Goal: Register for event/course

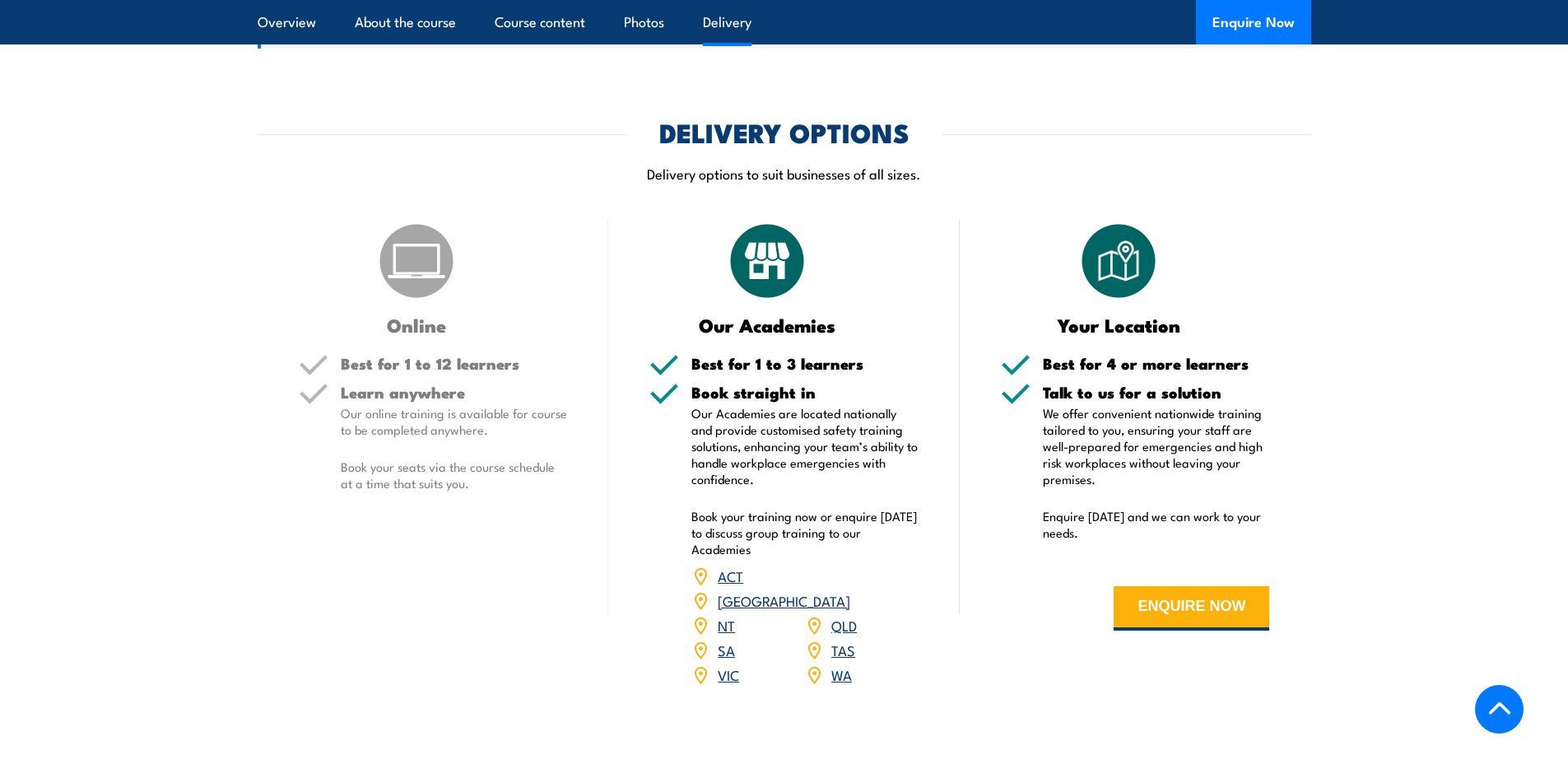
scroll to position [1811, 0]
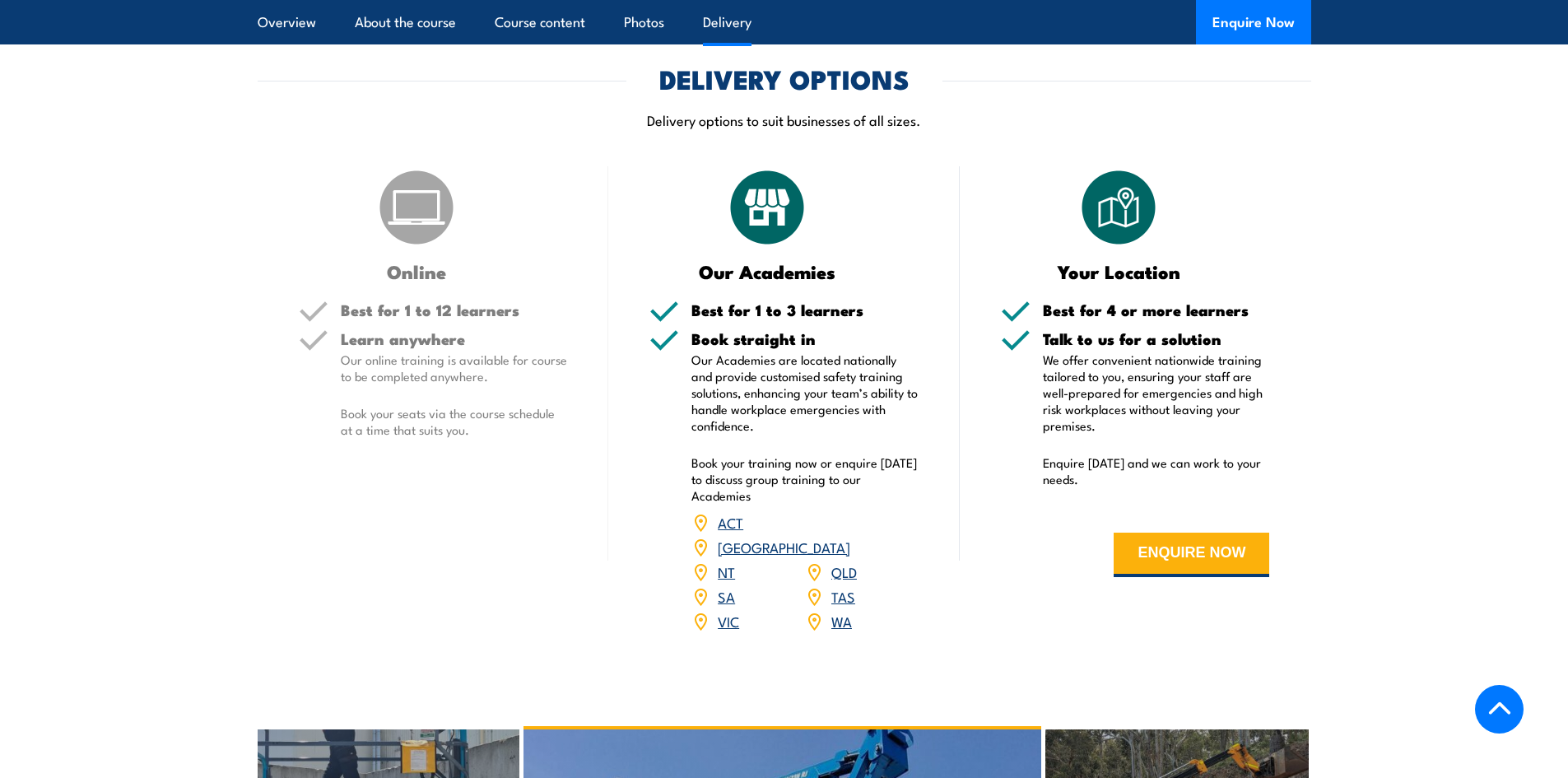
click at [725, 611] on link "VIC" at bounding box center [729, 621] width 22 height 20
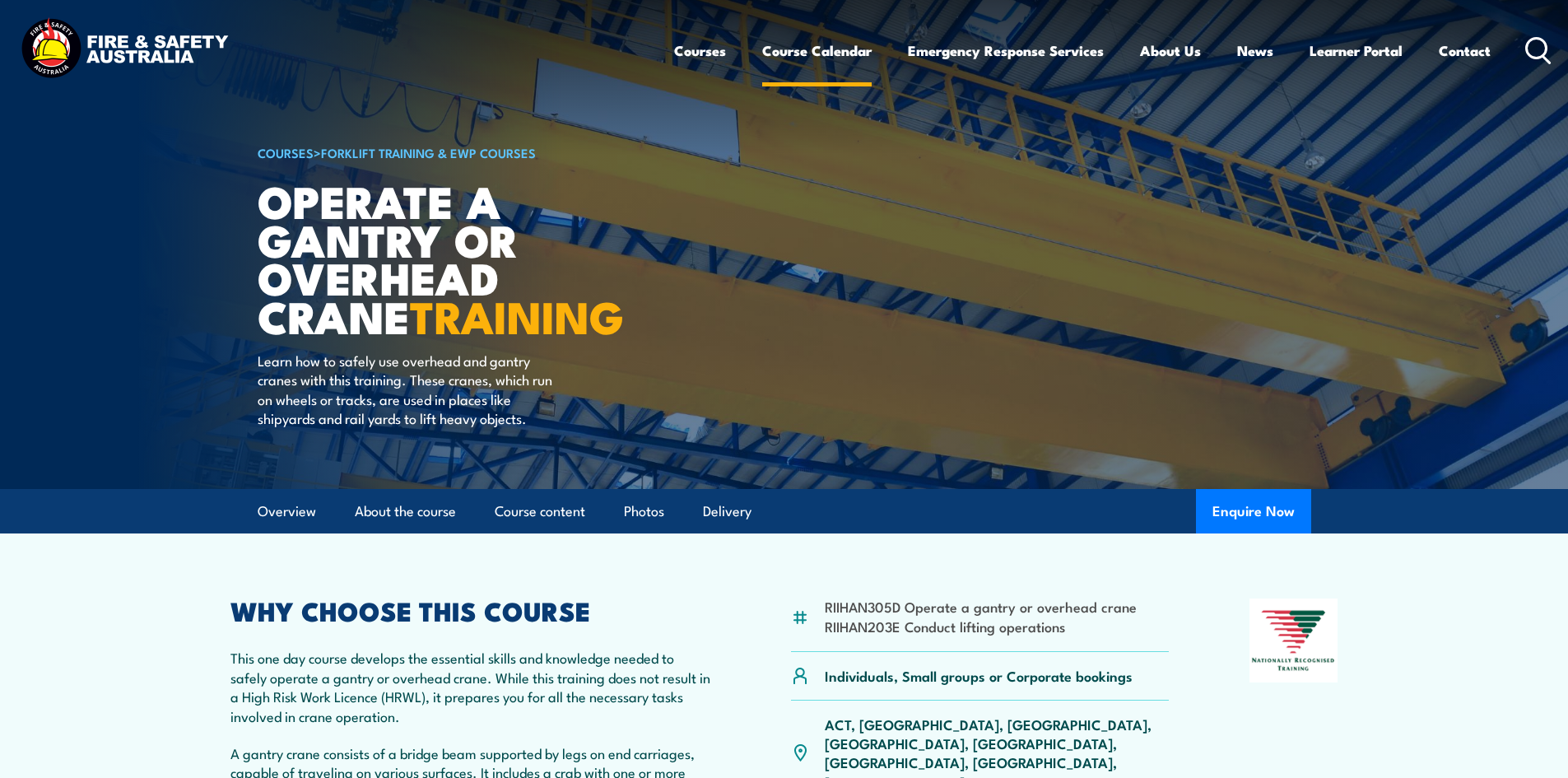
click at [782, 53] on link "Course Calendar" at bounding box center [817, 50] width 109 height 44
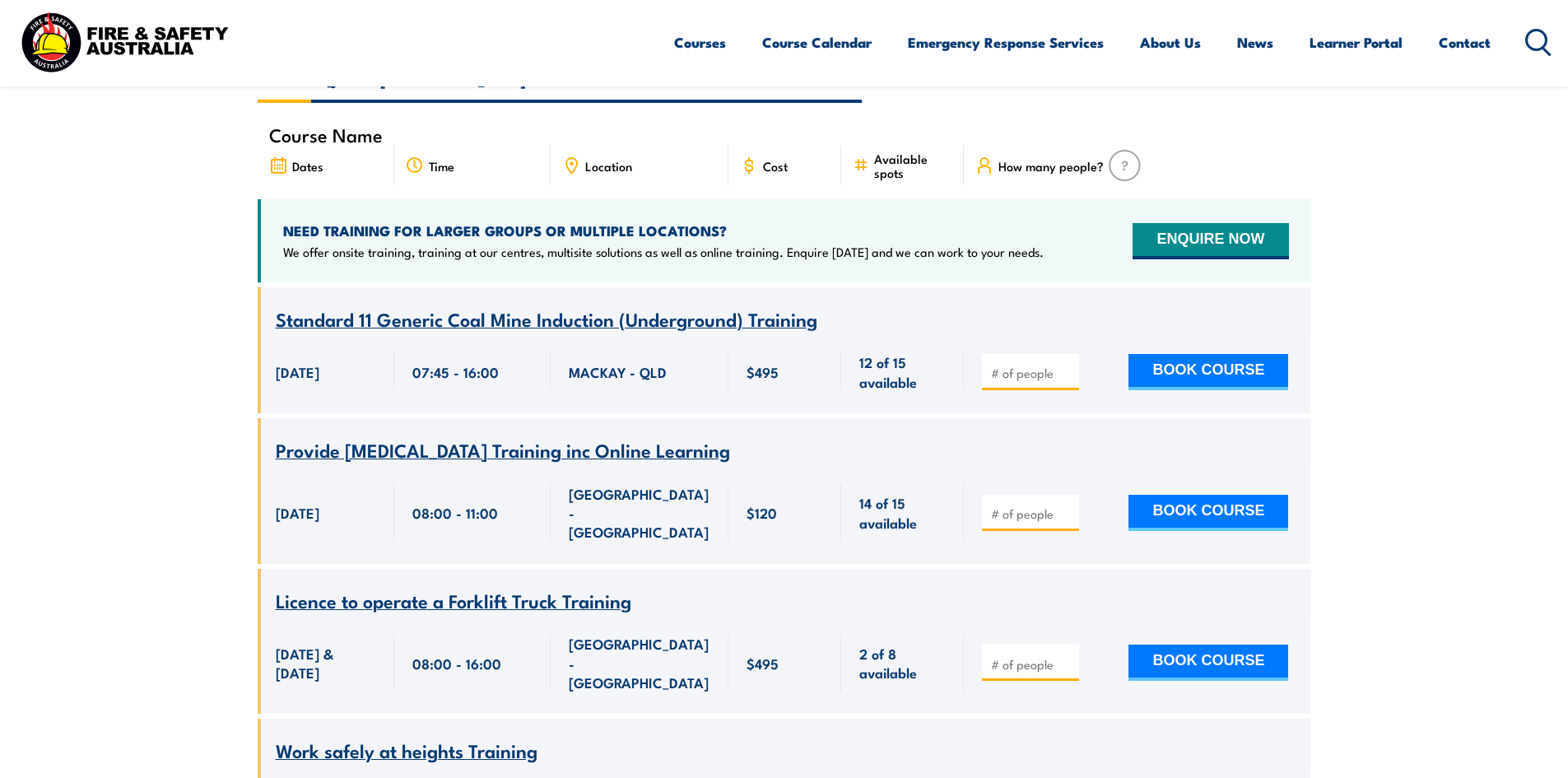
scroll to position [419, 0]
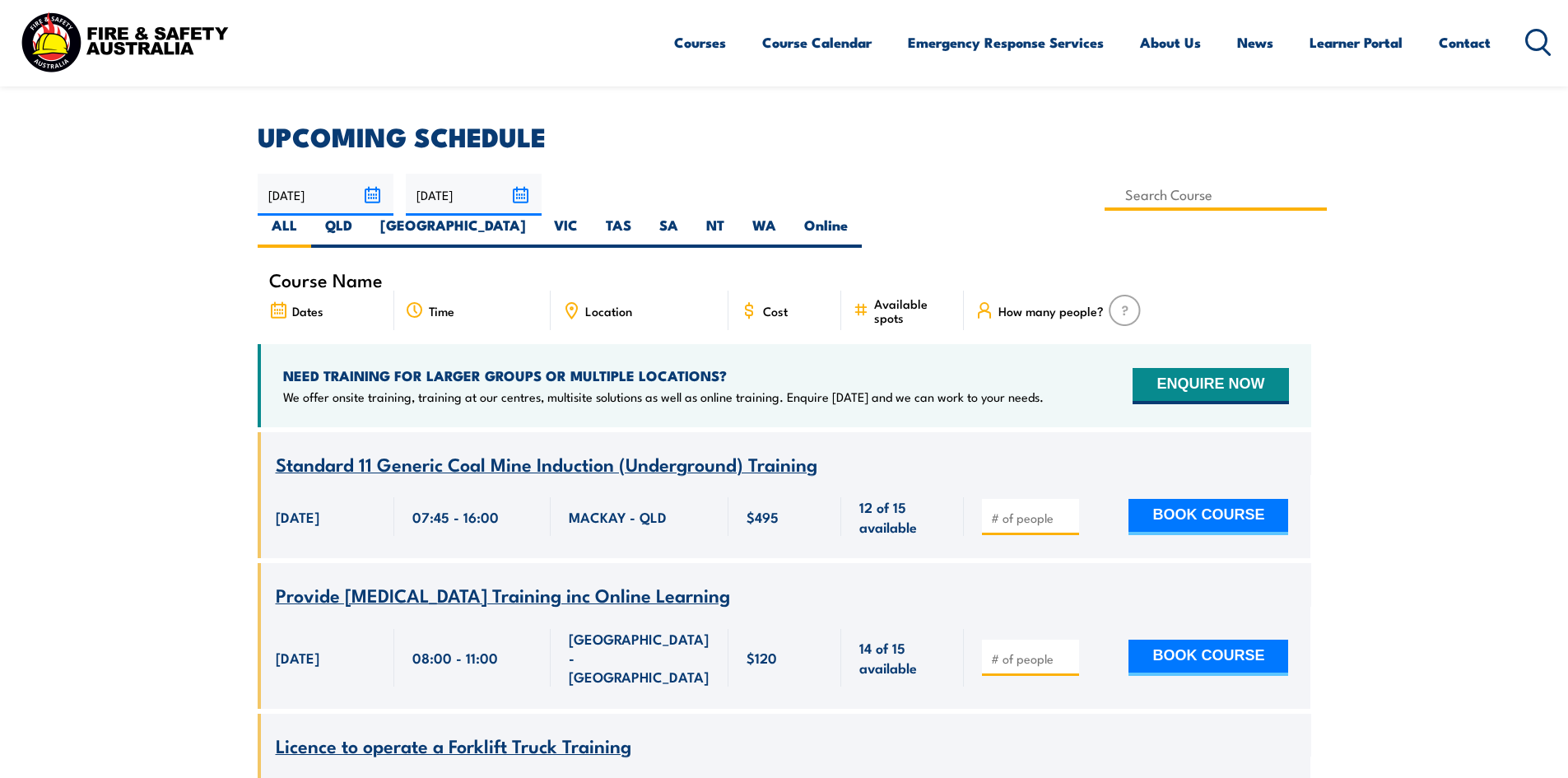
click at [1105, 189] on input at bounding box center [1217, 194] width 223 height 32
type input "Work Safely at Heights Training"
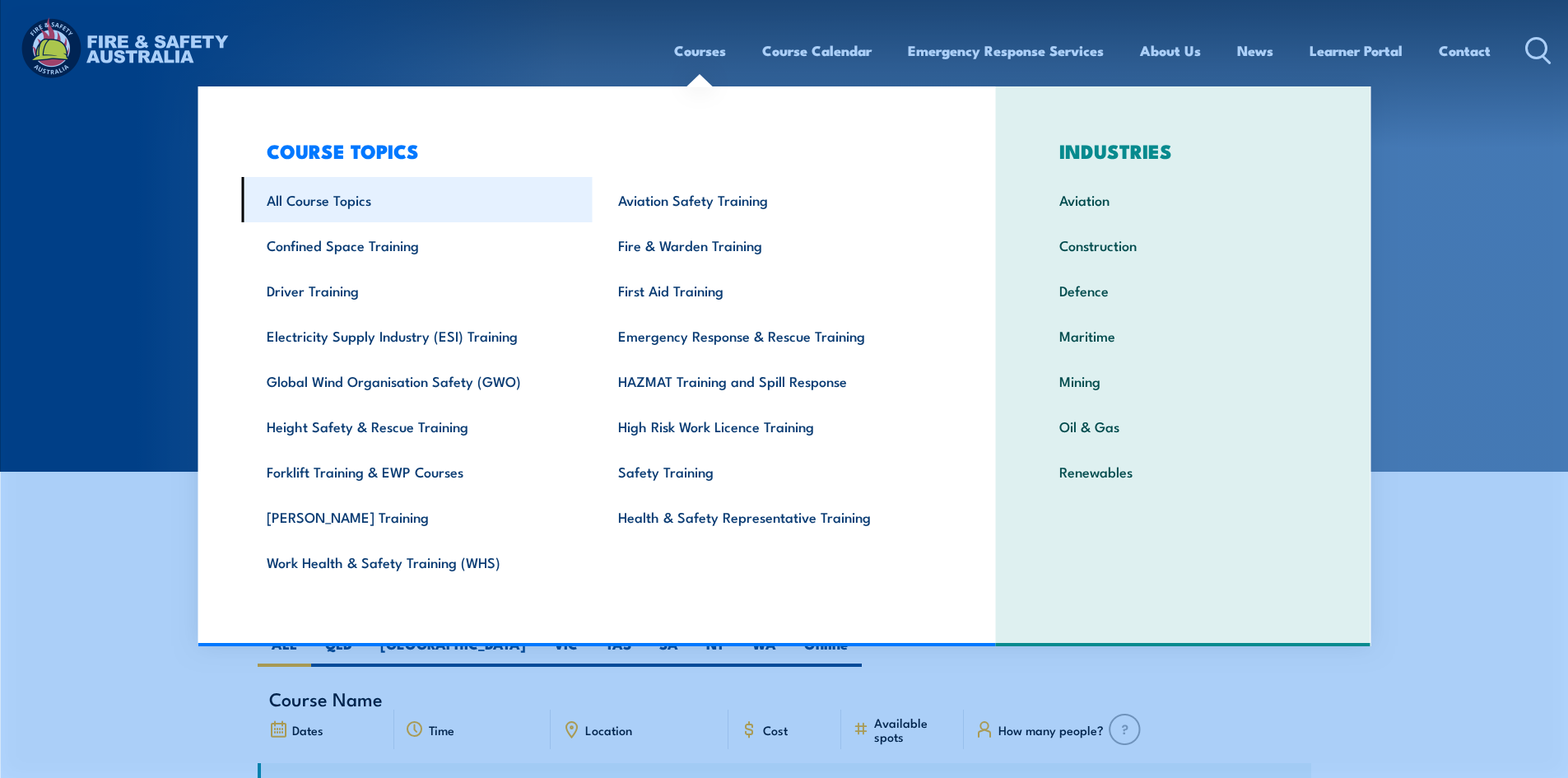
click at [352, 189] on link "All Course Topics" at bounding box center [417, 199] width 351 height 45
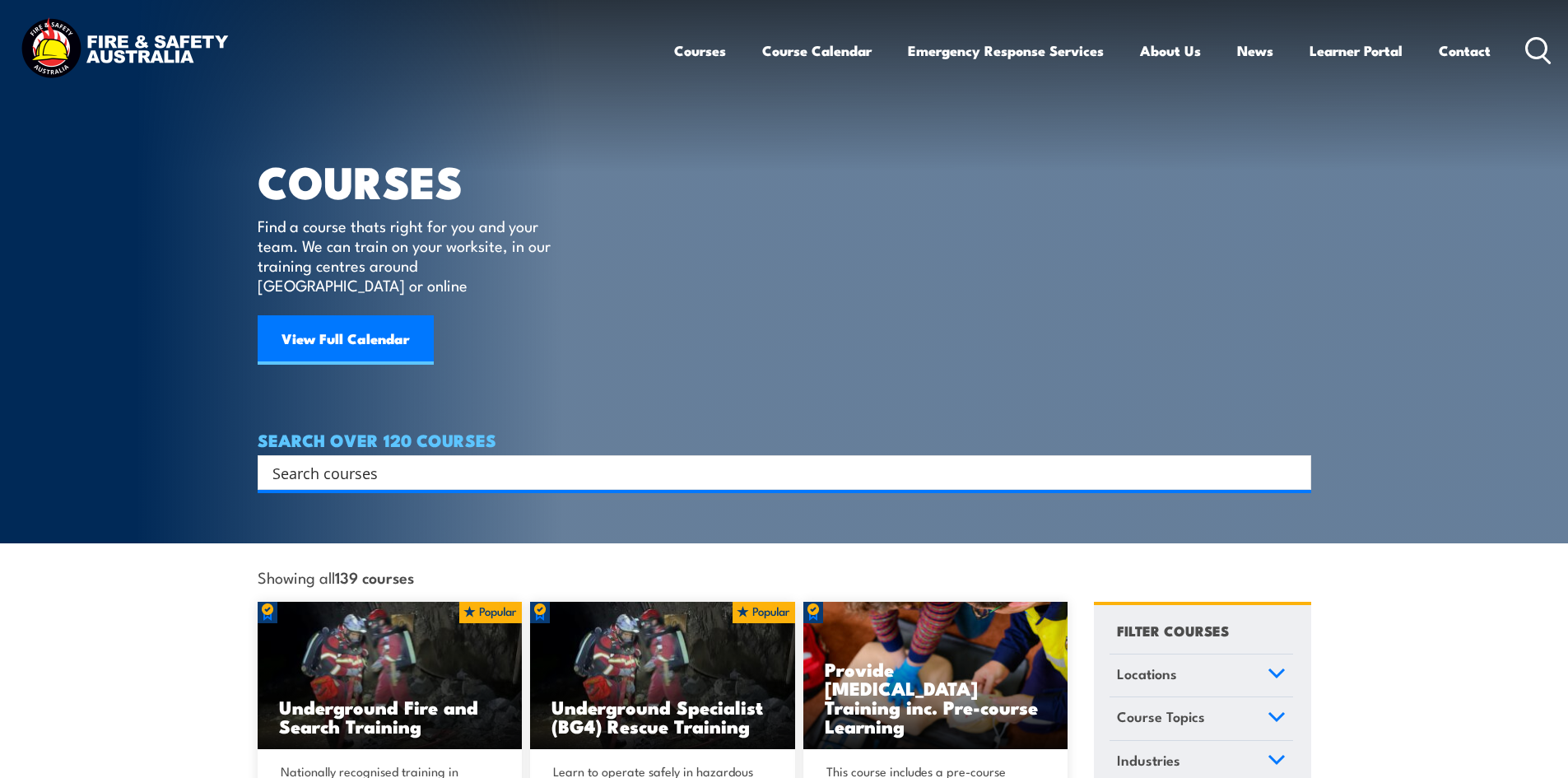
click at [412, 460] on input "Search input" at bounding box center [773, 472] width 1002 height 25
type input "overhead crane"
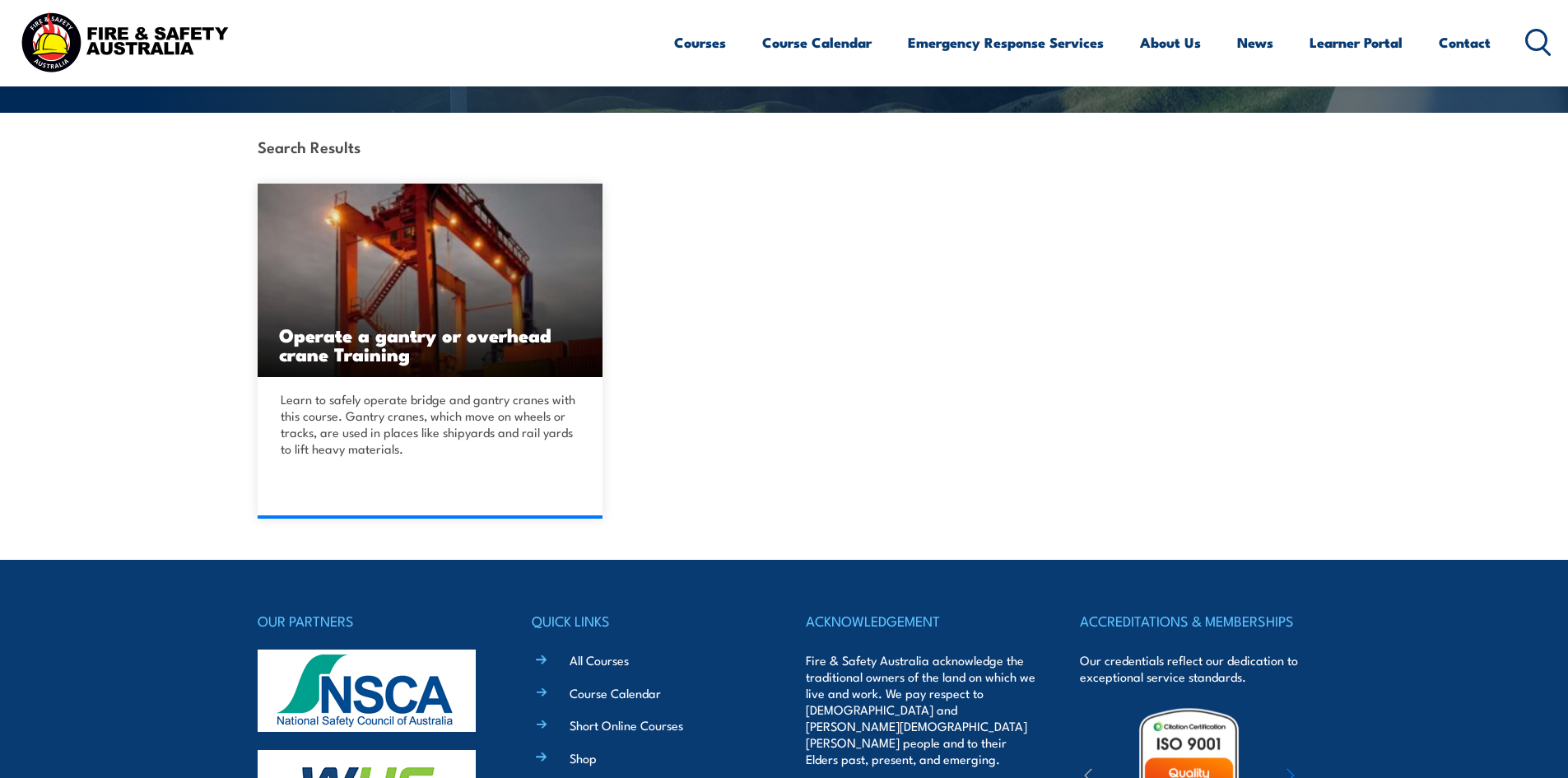
scroll to position [412, 0]
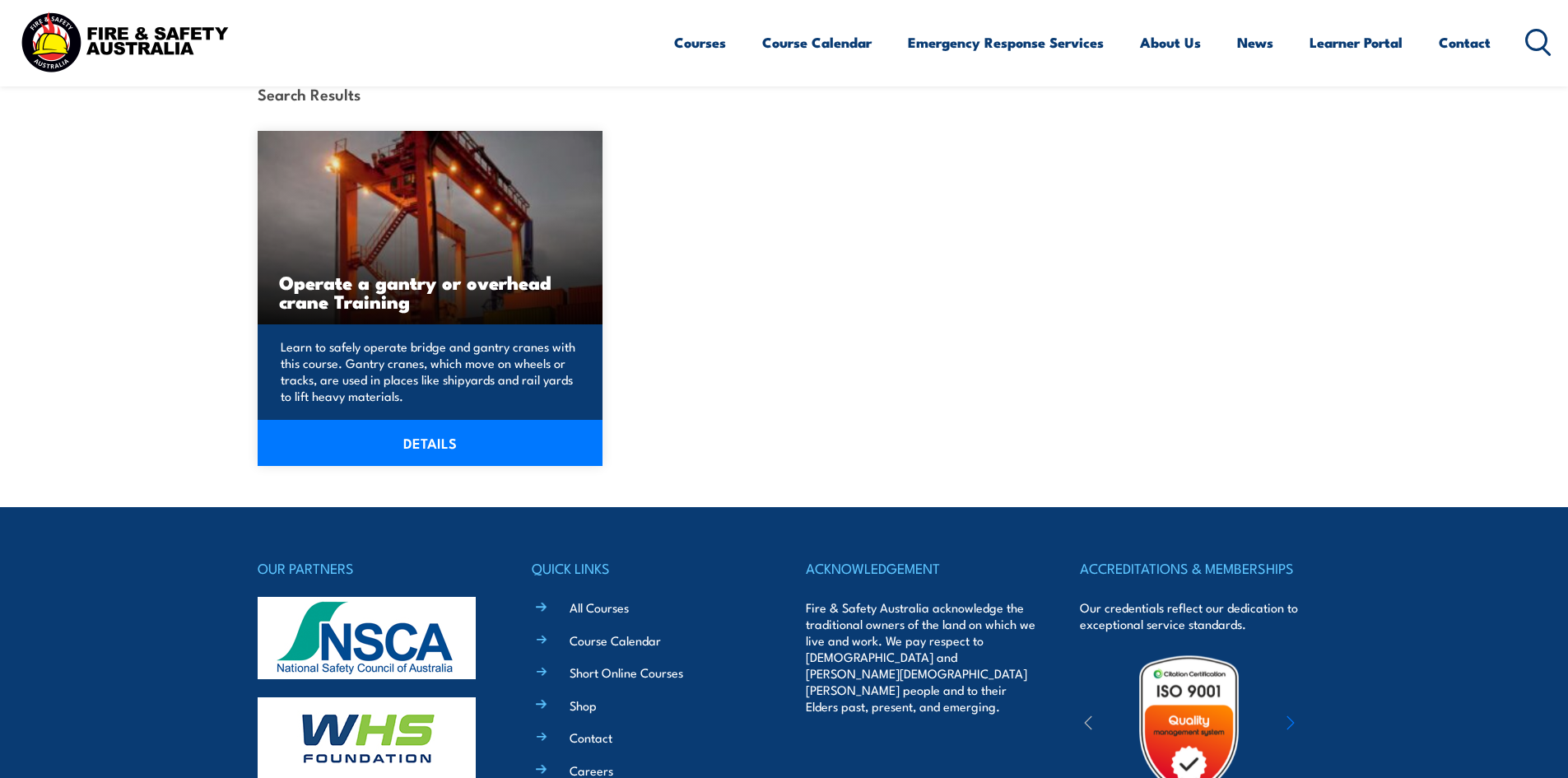
click at [417, 444] on link "DETAILS" at bounding box center [431, 443] width 346 height 46
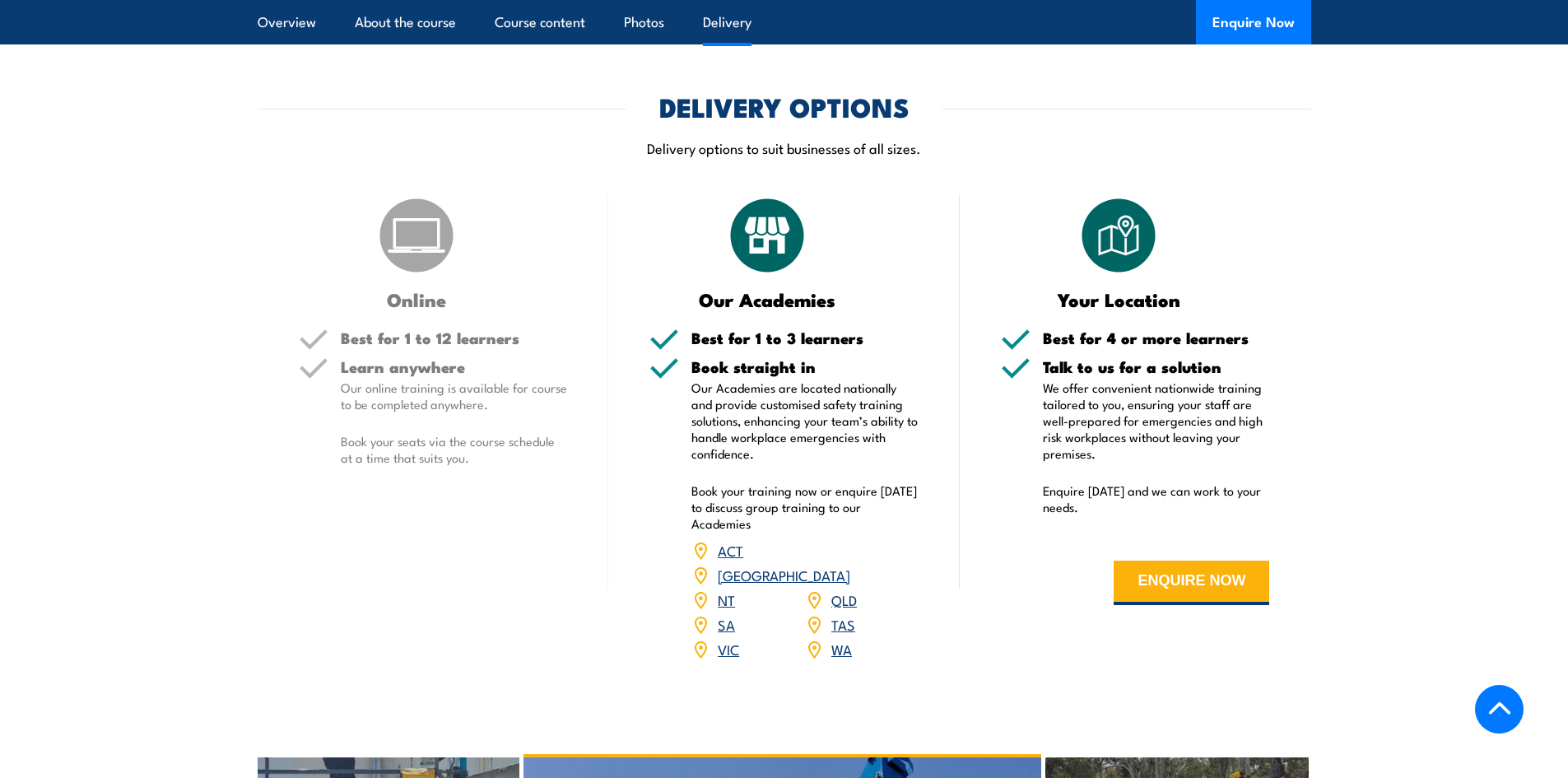
scroll to position [1811, 0]
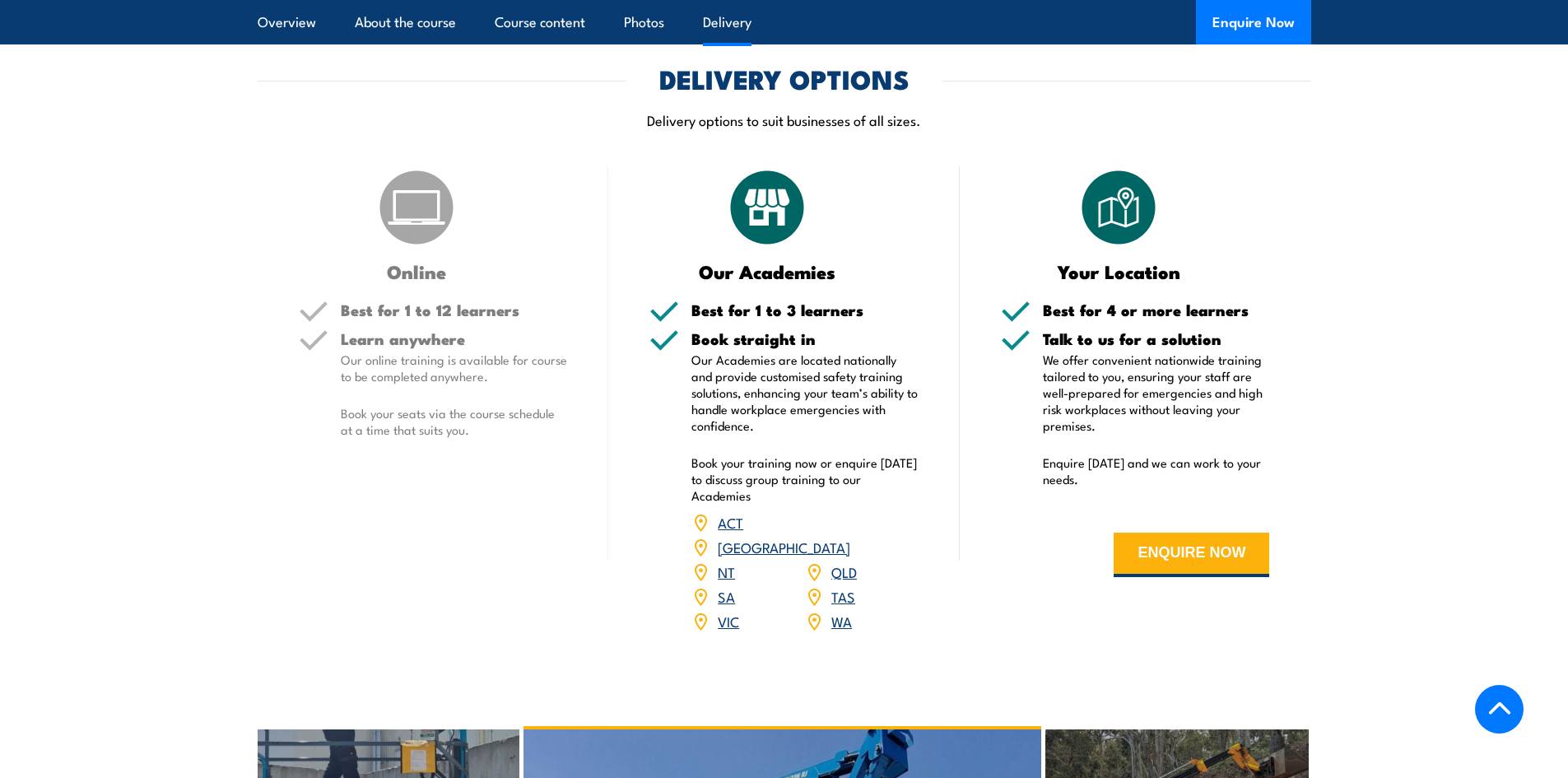
click at [732, 611] on link "VIC" at bounding box center [729, 621] width 22 height 20
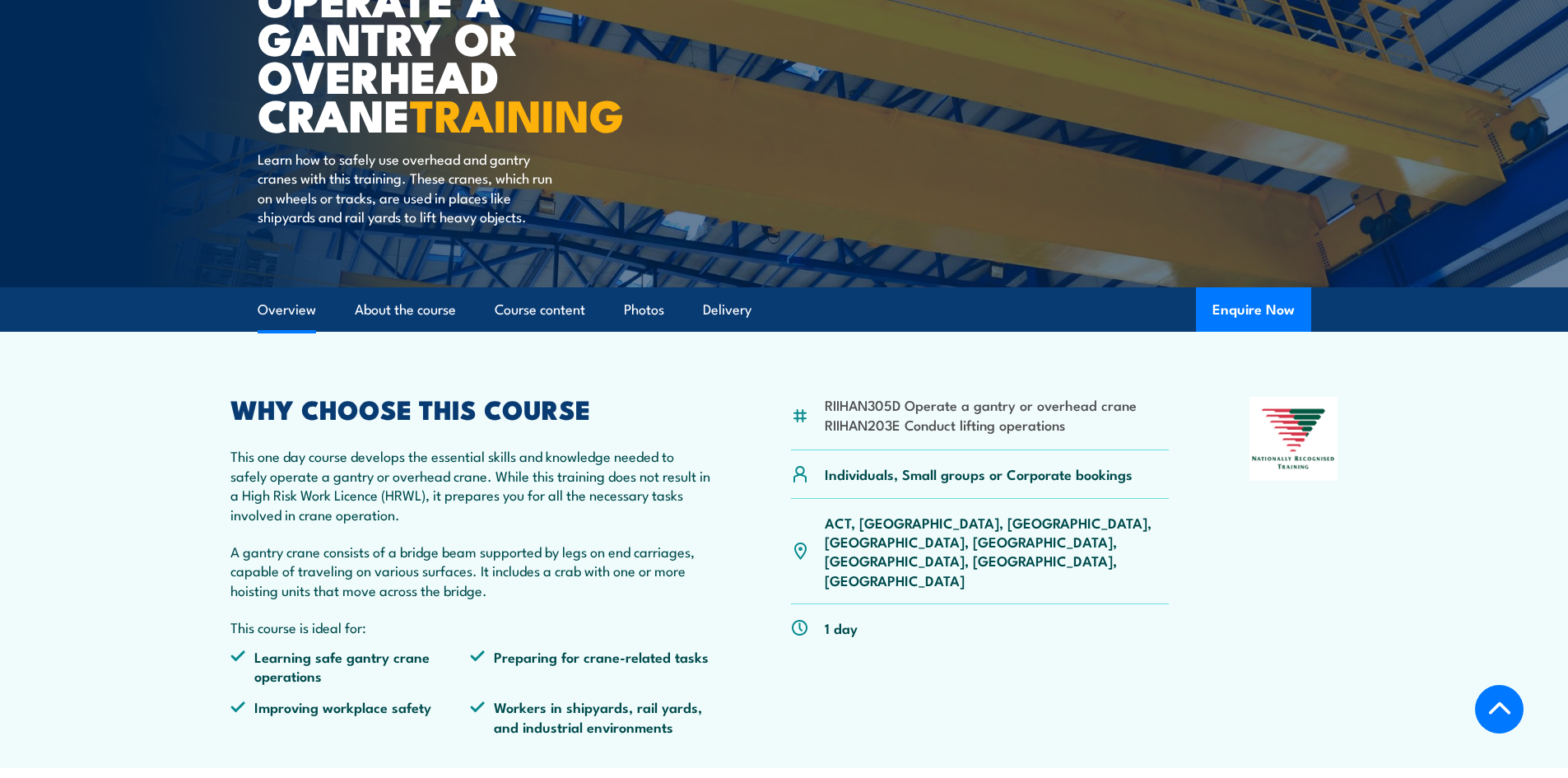
scroll to position [165, 0]
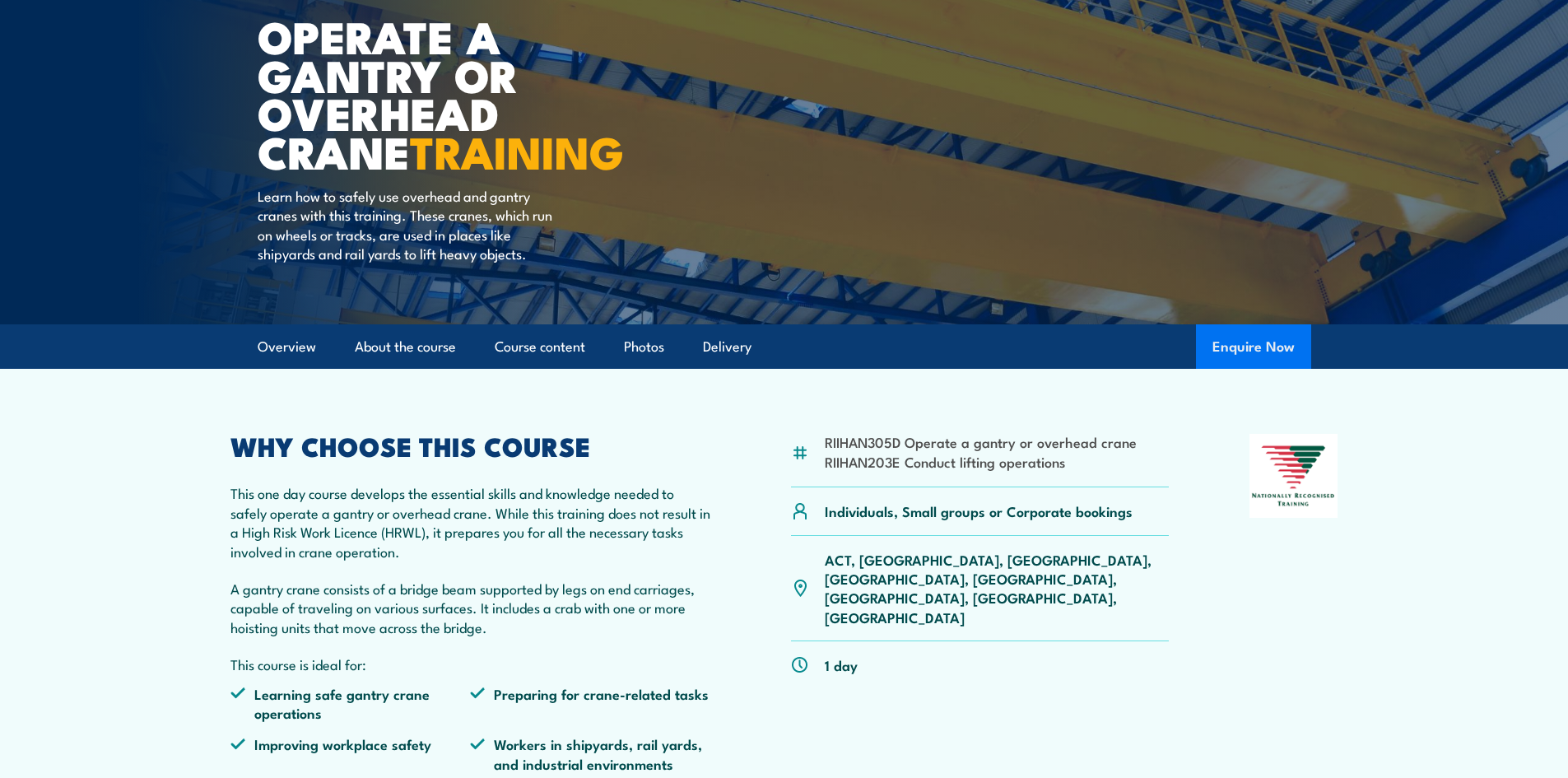
click at [1235, 343] on button "Enquire Now" at bounding box center [1253, 346] width 115 height 45
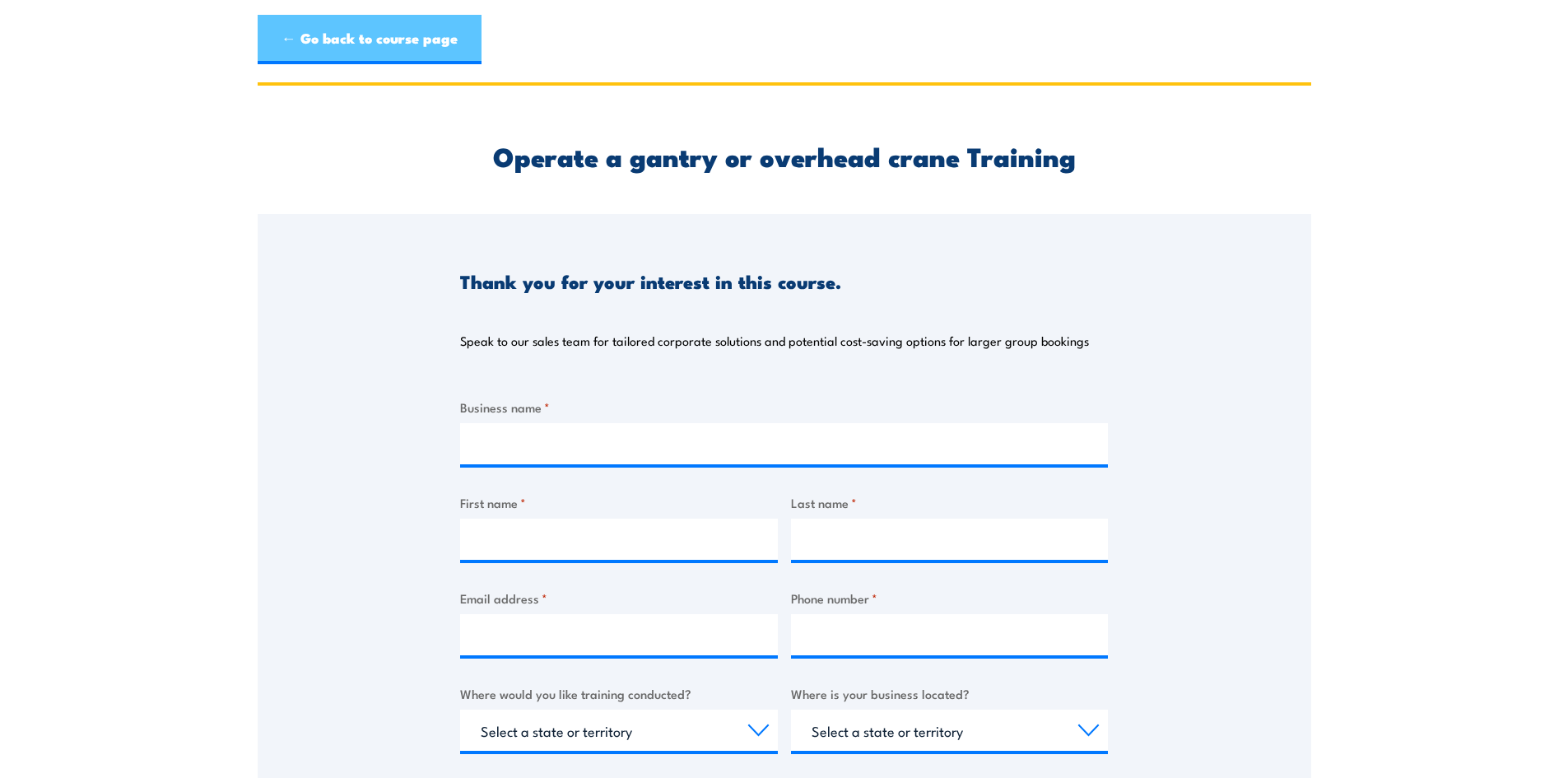
drag, startPoint x: 336, startPoint y: 20, endPoint x: 339, endPoint y: 48, distance: 28.2
click at [336, 21] on link "← Go back to course page" at bounding box center [370, 40] width 224 height 50
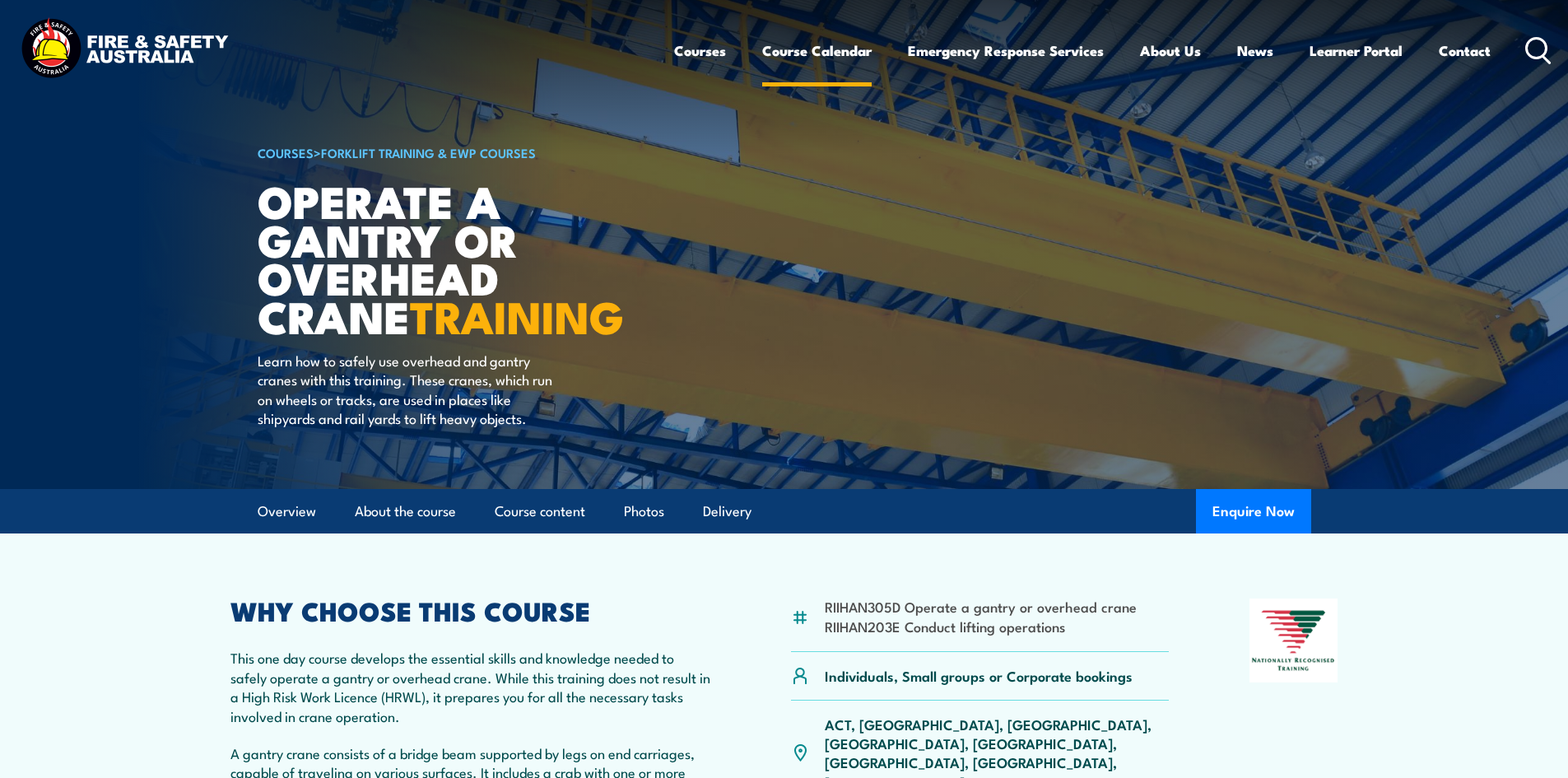
click at [786, 44] on link "Course Calendar" at bounding box center [817, 50] width 109 height 44
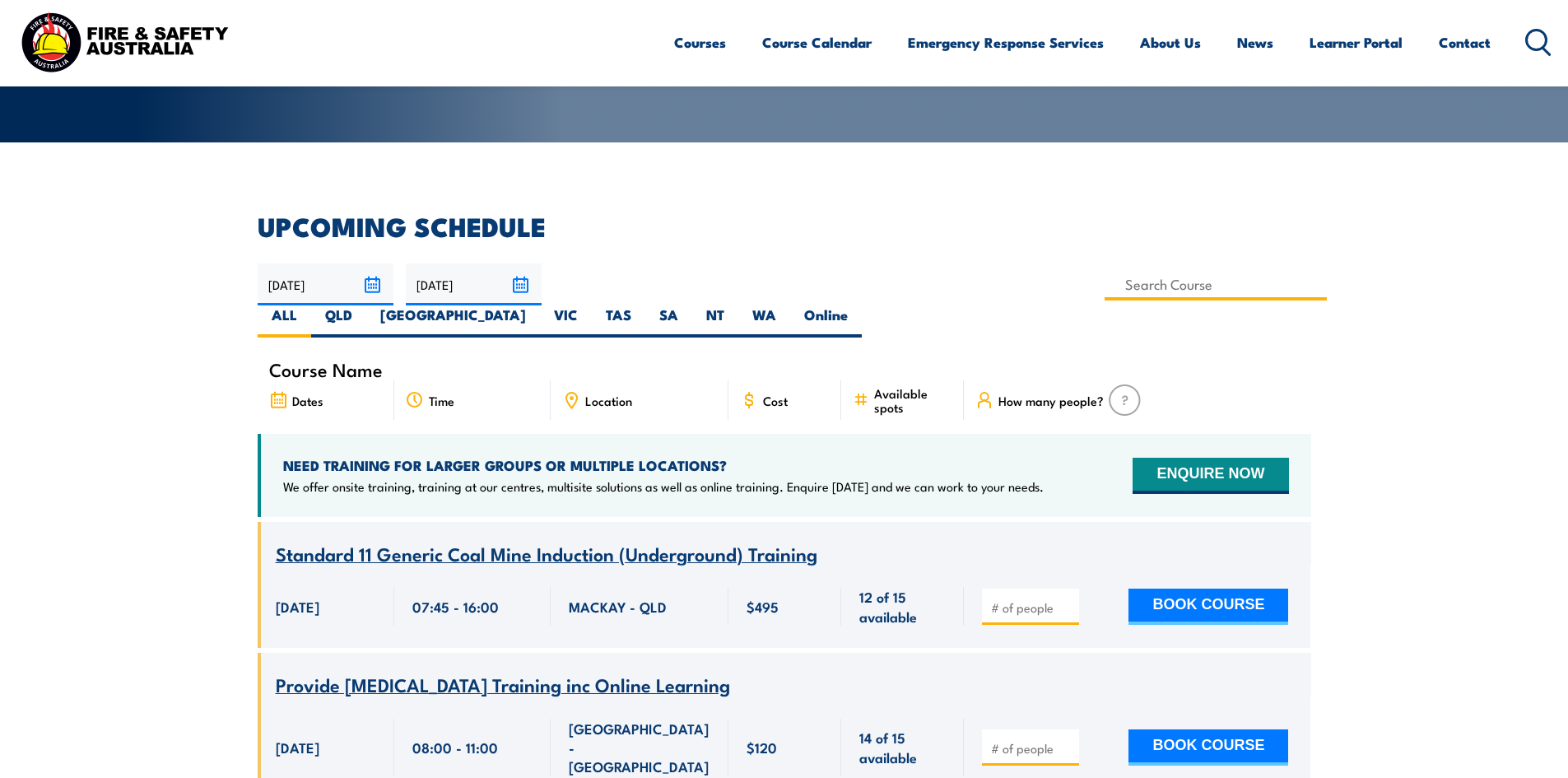
click at [1105, 289] on input at bounding box center [1217, 284] width 223 height 32
type input "Operate a gantry or overhead crane Training"
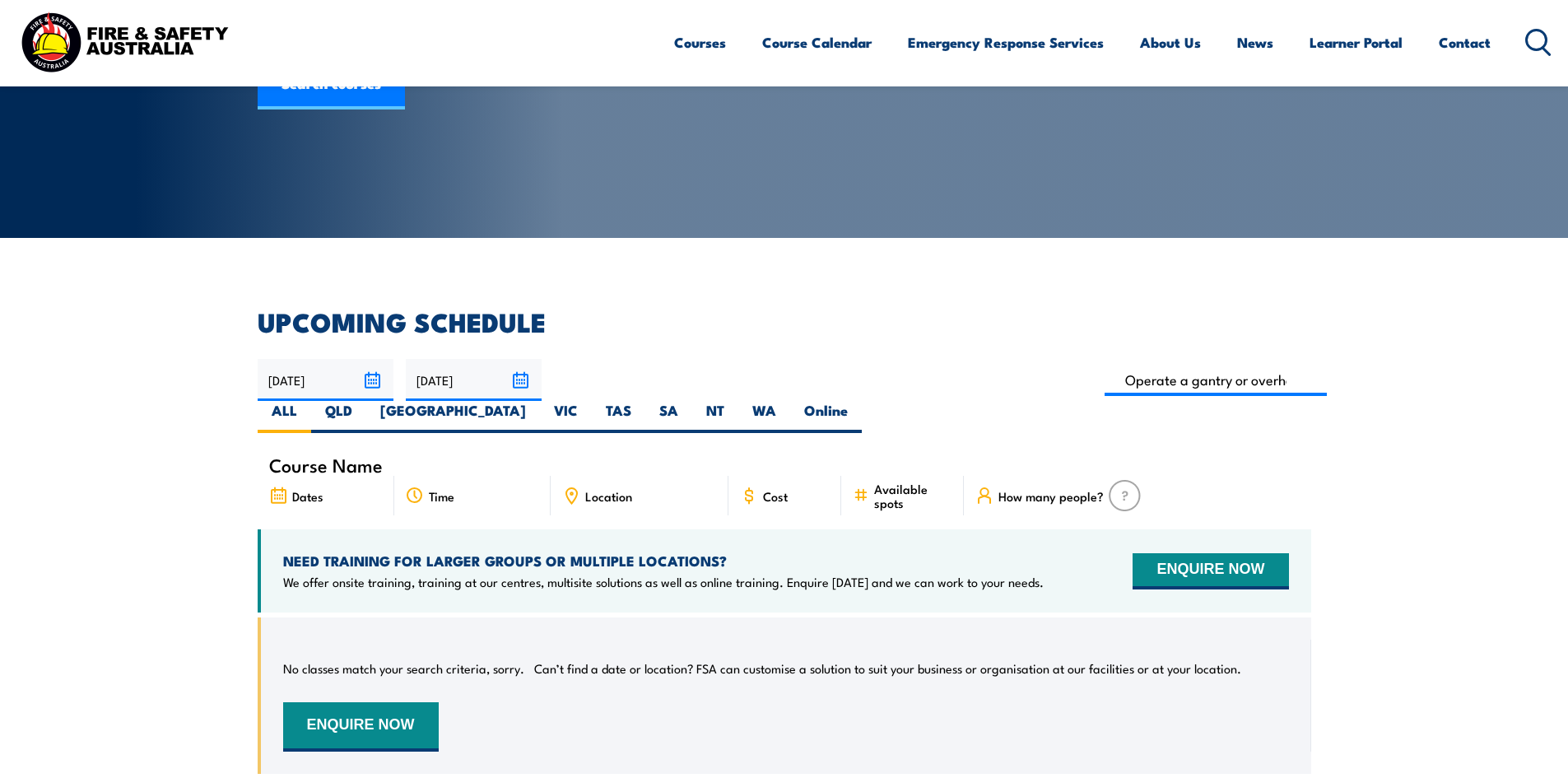
scroll to position [214, 0]
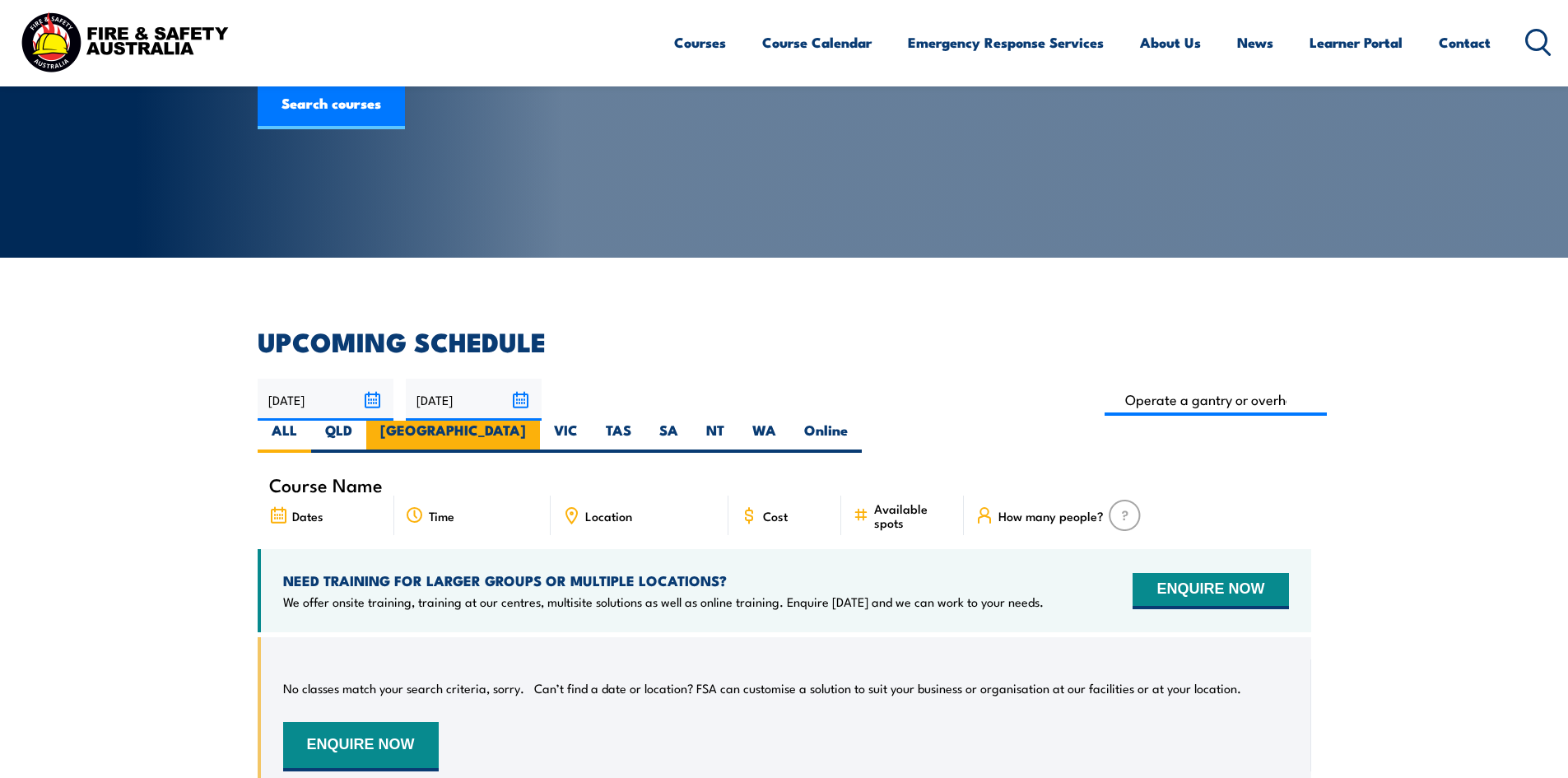
click at [540, 421] on label "[GEOGRAPHIC_DATA]" at bounding box center [453, 437] width 174 height 32
click at [537, 421] on input "[GEOGRAPHIC_DATA]" at bounding box center [531, 426] width 11 height 11
radio input "true"
